Goal: Information Seeking & Learning: Learn about a topic

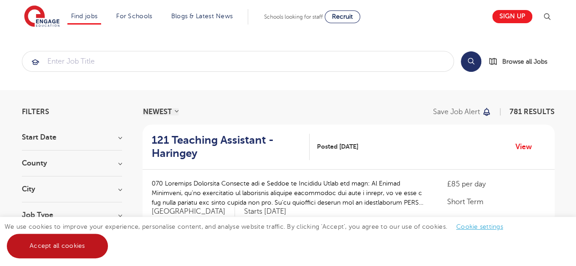
click at [69, 245] on link "Accept all cookies" at bounding box center [57, 246] width 101 height 25
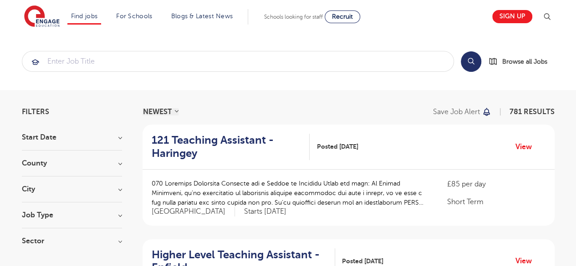
click at [58, 216] on h3 "Job Type" at bounding box center [72, 215] width 100 height 7
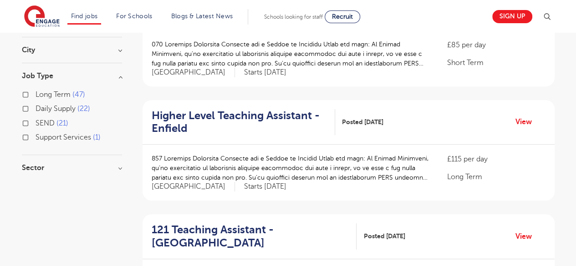
scroll to position [130, 0]
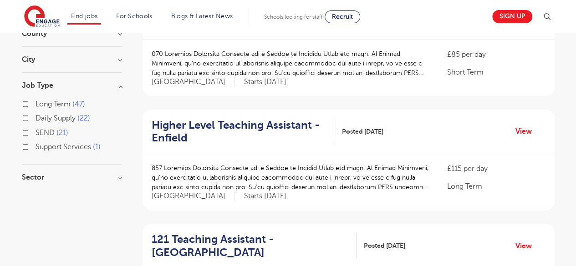
click at [25, 100] on div "Long Term 47" at bounding box center [72, 105] width 100 height 14
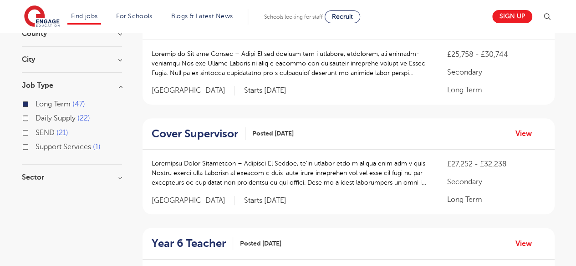
click at [36, 181] on div "Sector Primary 33 Secondary 13 All Through 1 Show more" at bounding box center [72, 182] width 100 height 16
click at [35, 176] on h3 "Sector" at bounding box center [72, 177] width 100 height 7
click at [35, 193] on label "Primary 33" at bounding box center [55, 196] width 40 height 12
click at [35, 193] on input "Primary 33" at bounding box center [38, 195] width 6 height 6
checkbox input "true"
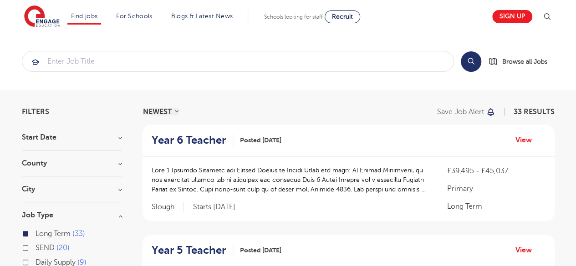
click at [117, 140] on h3 "Start Date" at bounding box center [72, 137] width 100 height 7
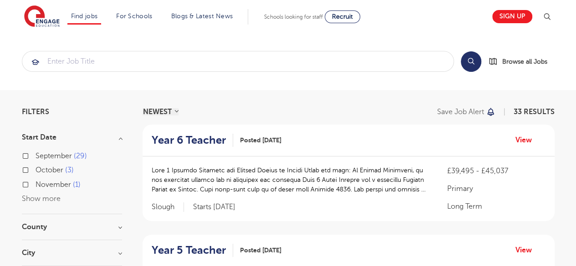
click at [117, 140] on h3 "Start Date" at bounding box center [72, 137] width 100 height 7
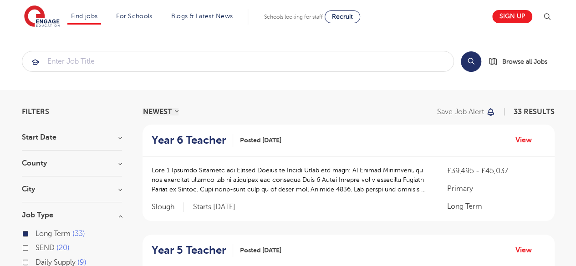
click at [115, 186] on h3 "City" at bounding box center [72, 189] width 100 height 7
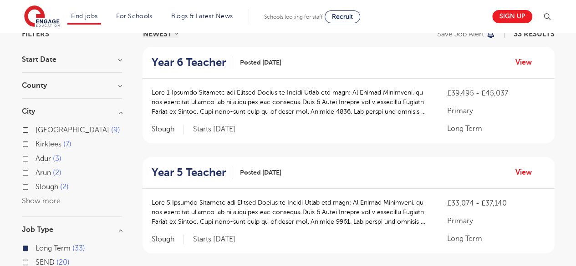
scroll to position [63, 0]
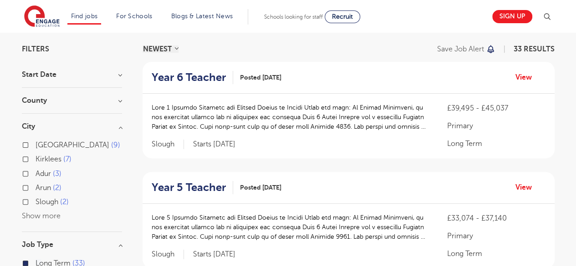
click at [49, 213] on button "Show more" at bounding box center [41, 216] width 39 height 8
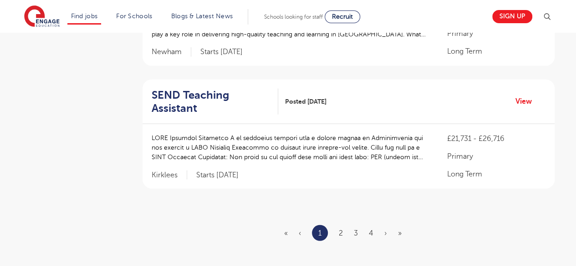
scroll to position [1069, 0]
